Goal: Task Accomplishment & Management: Use online tool/utility

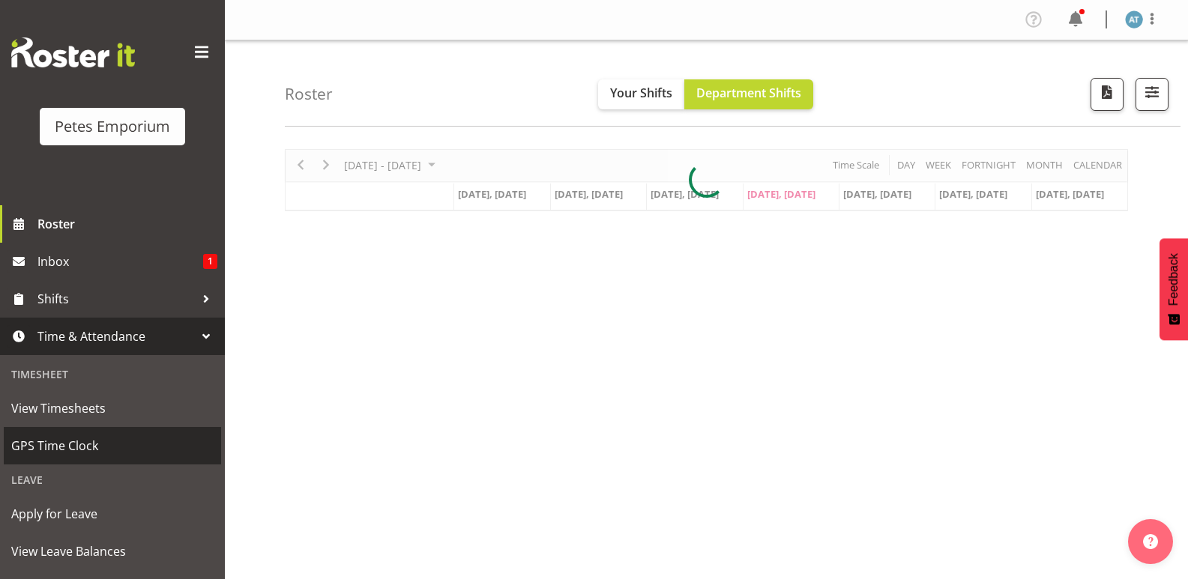
click at [139, 451] on span "GPS Time Clock" at bounding box center [112, 446] width 202 height 22
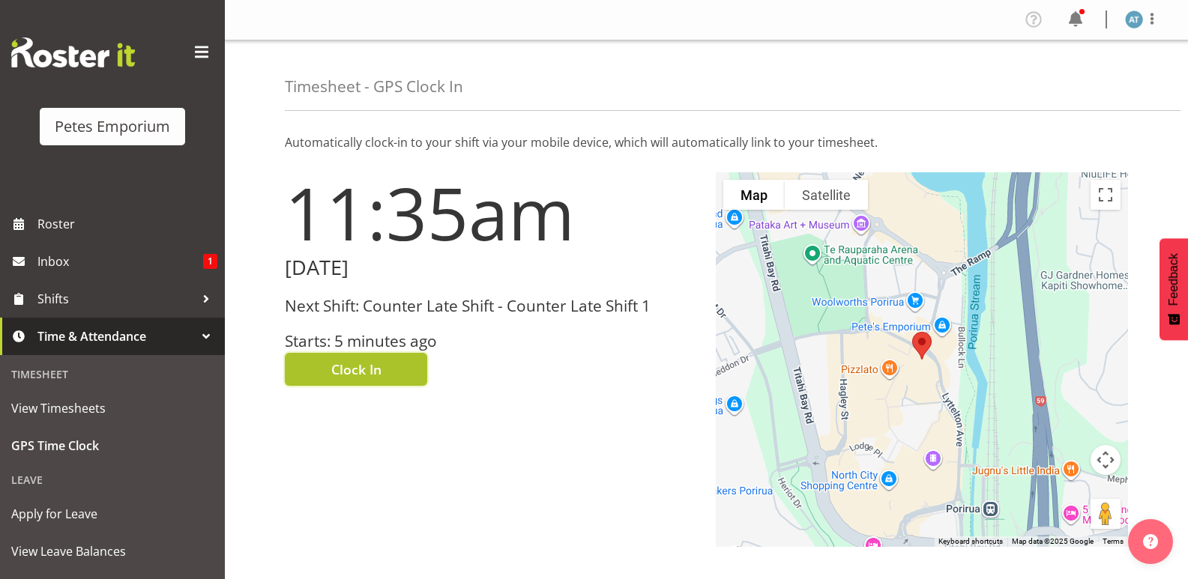
click at [394, 364] on button "Clock In" at bounding box center [356, 369] width 142 height 33
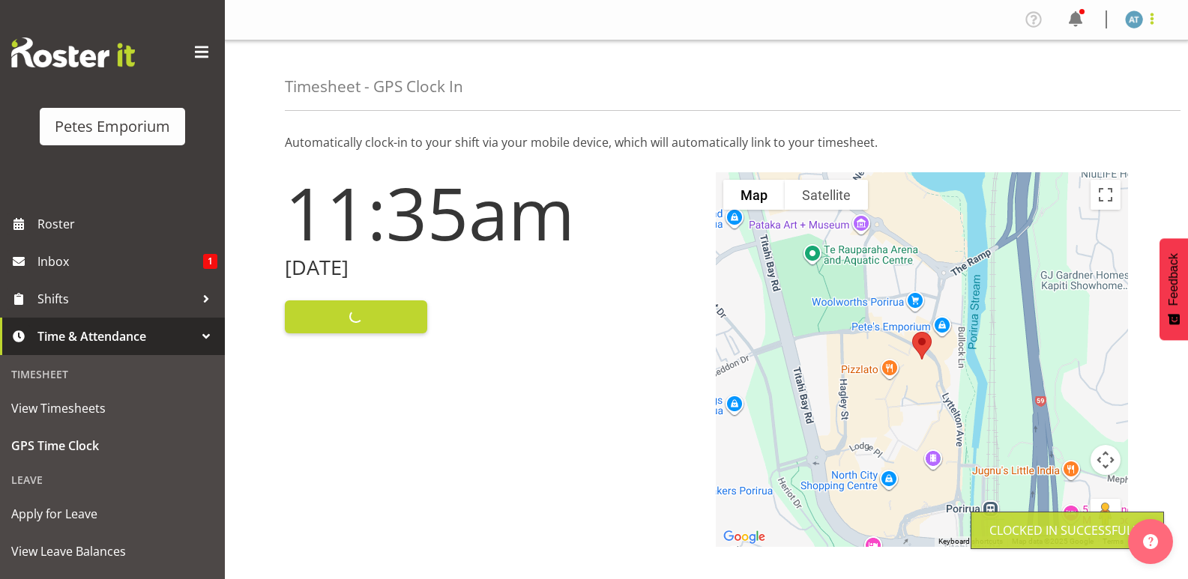
click at [1154, 25] on span at bounding box center [1152, 19] width 18 height 18
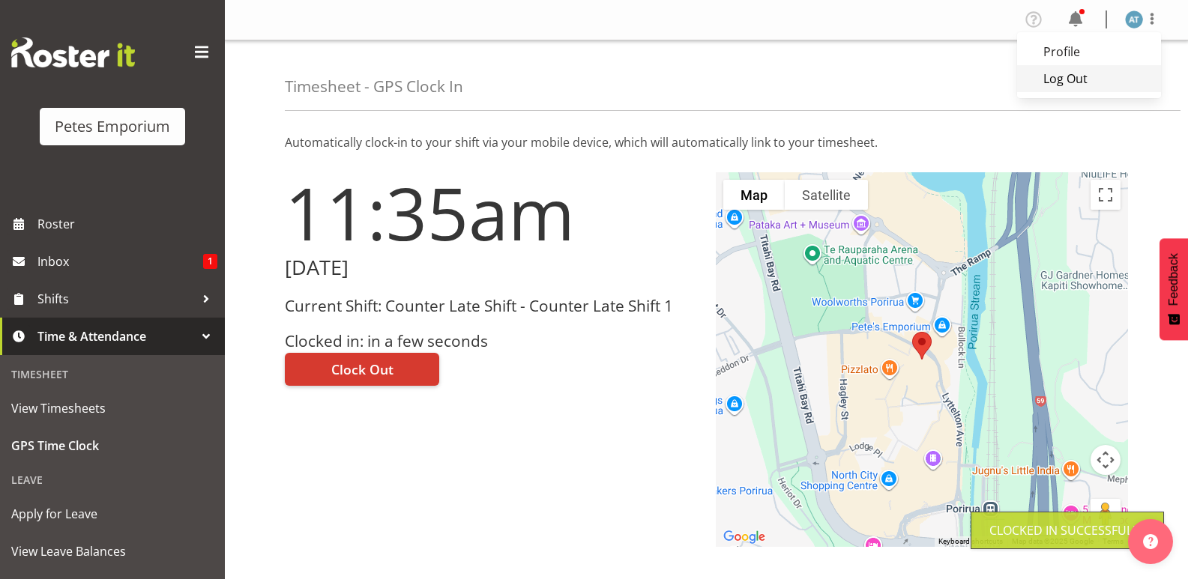
click at [1119, 90] on link "Log Out" at bounding box center [1089, 78] width 144 height 27
